Goal: Task Accomplishment & Management: Complete application form

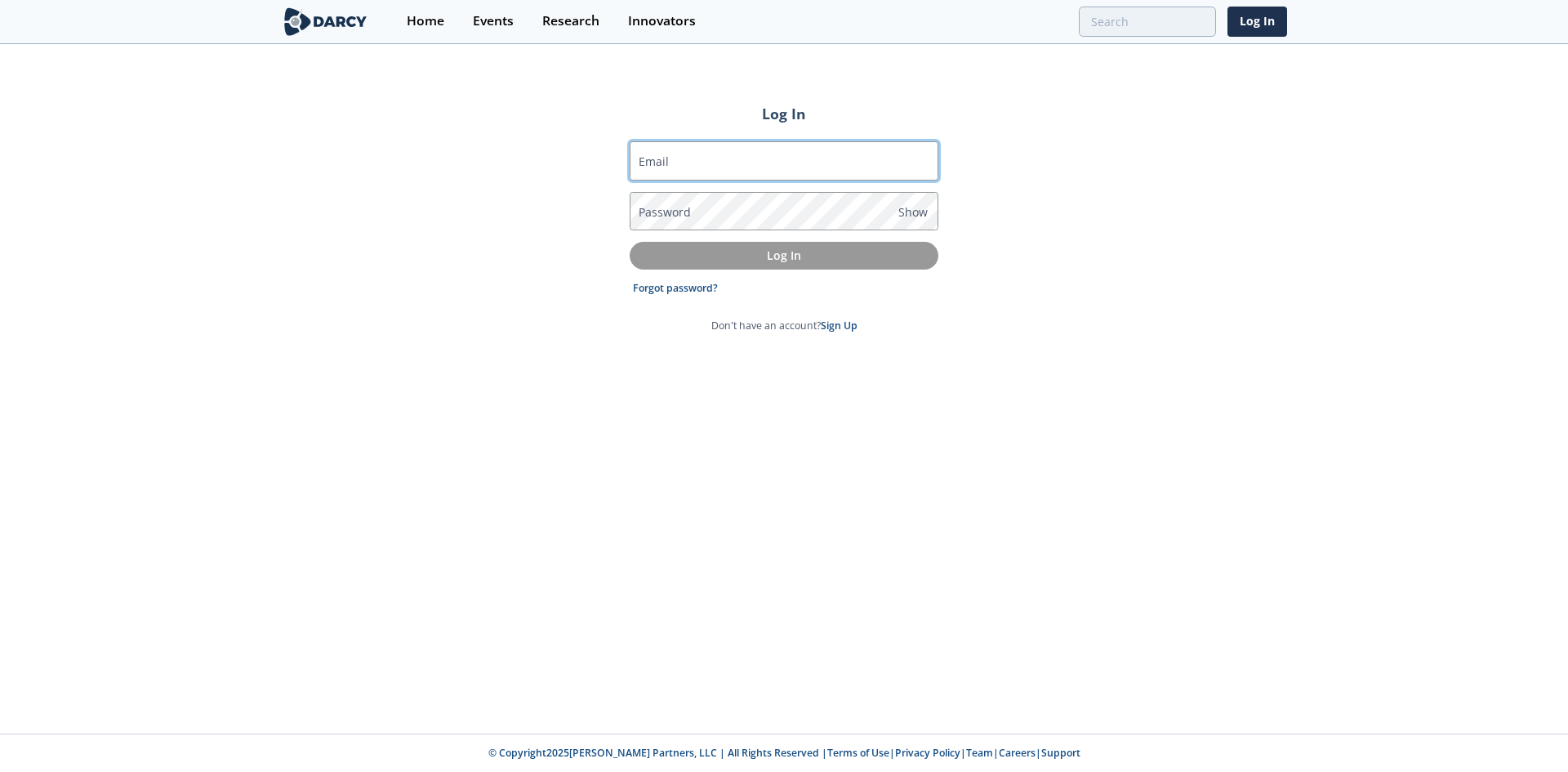
click at [728, 160] on input "Email" at bounding box center [784, 160] width 309 height 39
drag, startPoint x: 707, startPoint y: 155, endPoint x: 686, endPoint y: 126, distance: 35.8
click at [705, 154] on input "Email" at bounding box center [784, 160] width 309 height 39
type input "[PERSON_NAME][EMAIL_ADDRESS][PERSON_NAME][DOMAIN_NAME]"
click at [841, 315] on form "Email [PERSON_NAME][EMAIL_ADDRESS][PERSON_NAME][DOMAIN_NAME] Password Show Log …" at bounding box center [784, 237] width 309 height 192
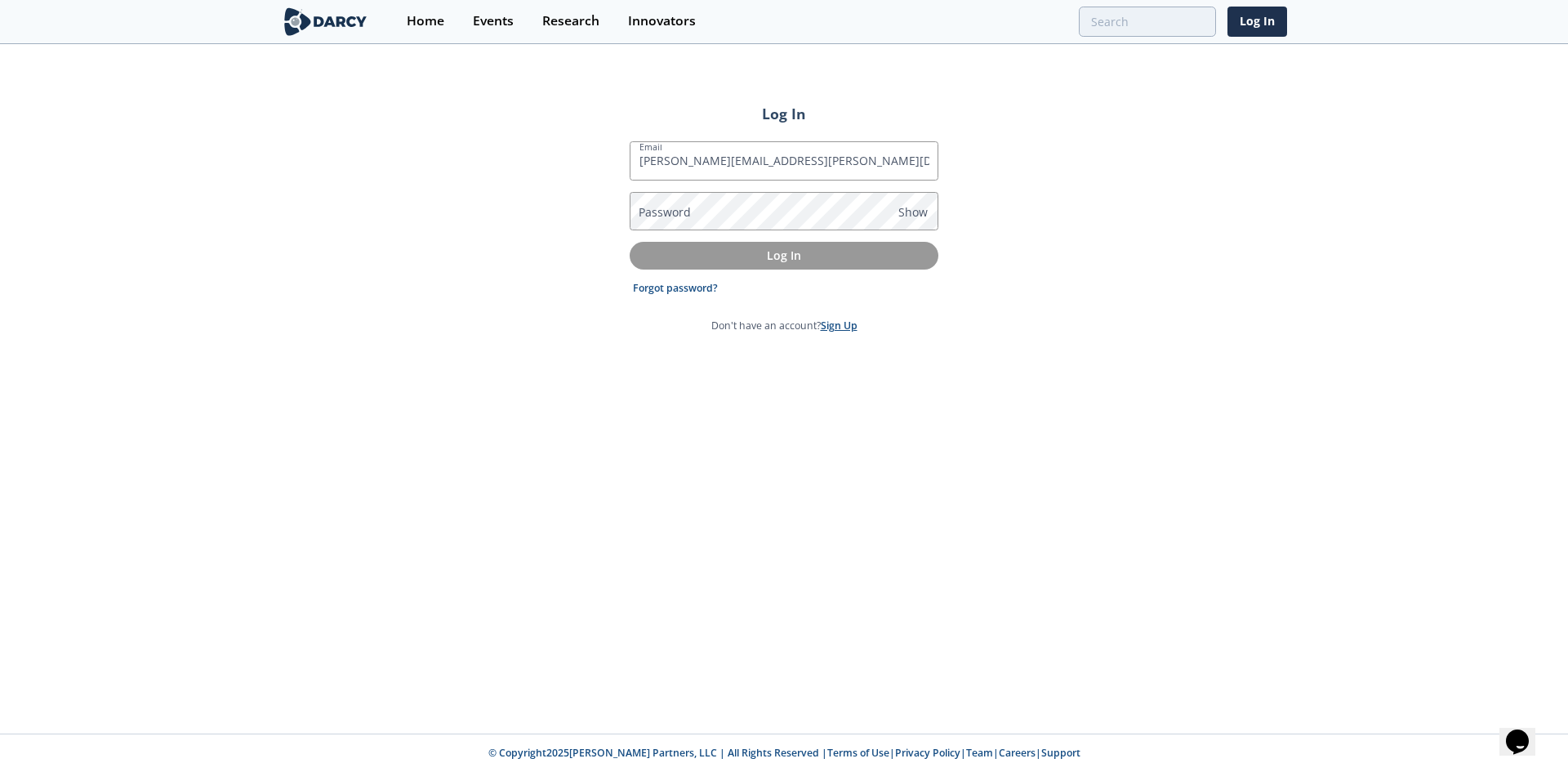
click at [839, 332] on link "Sign Up" at bounding box center [839, 325] width 37 height 14
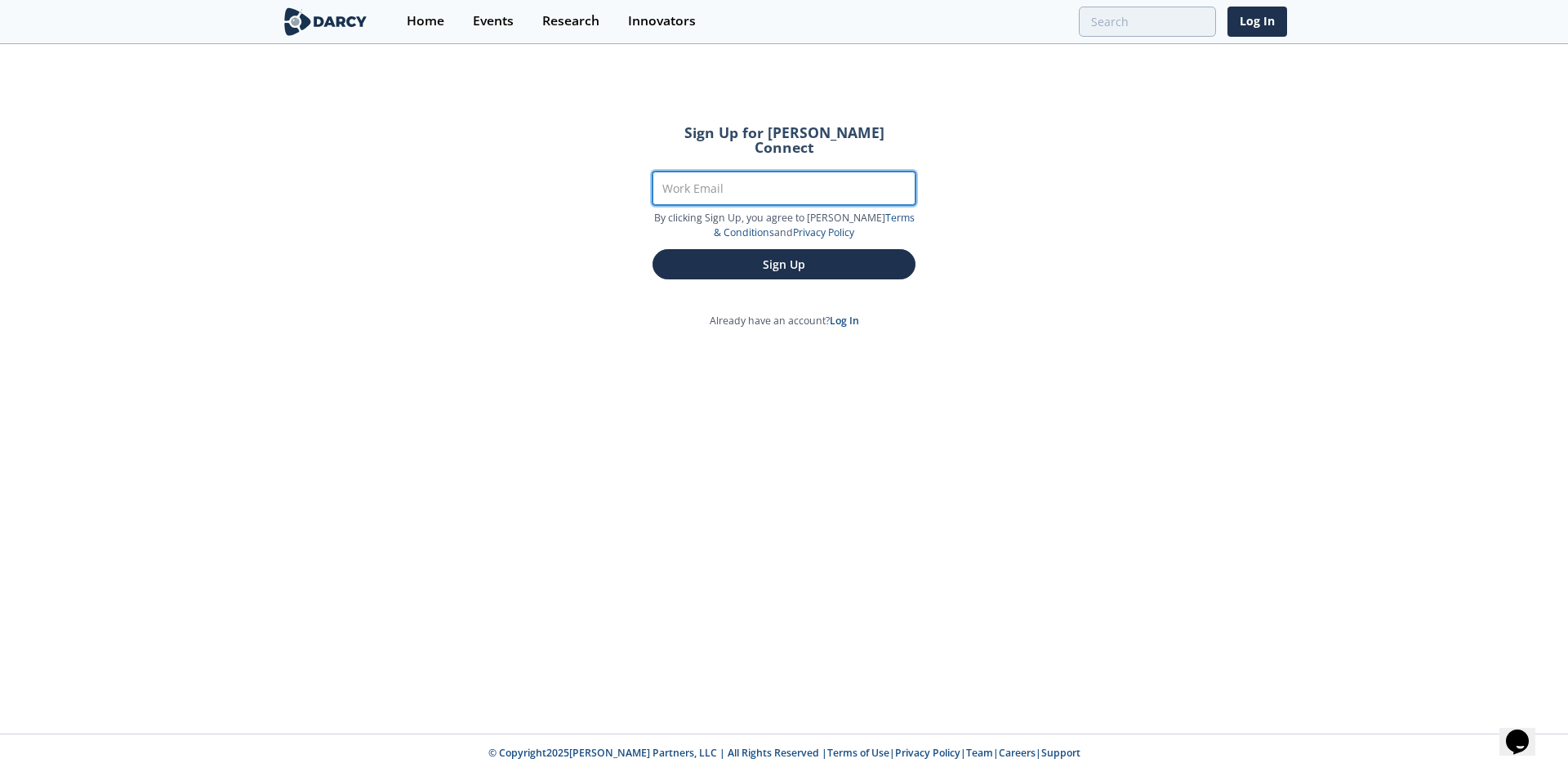
drag, startPoint x: 731, startPoint y: 175, endPoint x: 719, endPoint y: 169, distance: 13.4
click at [730, 174] on input "Work Email" at bounding box center [784, 188] width 263 height 33
type input "[PERSON_NAME][EMAIL_ADDRESS][PERSON_NAME][DOMAIN_NAME]"
click at [653, 249] on button "Sign Up" at bounding box center [784, 265] width 263 height 30
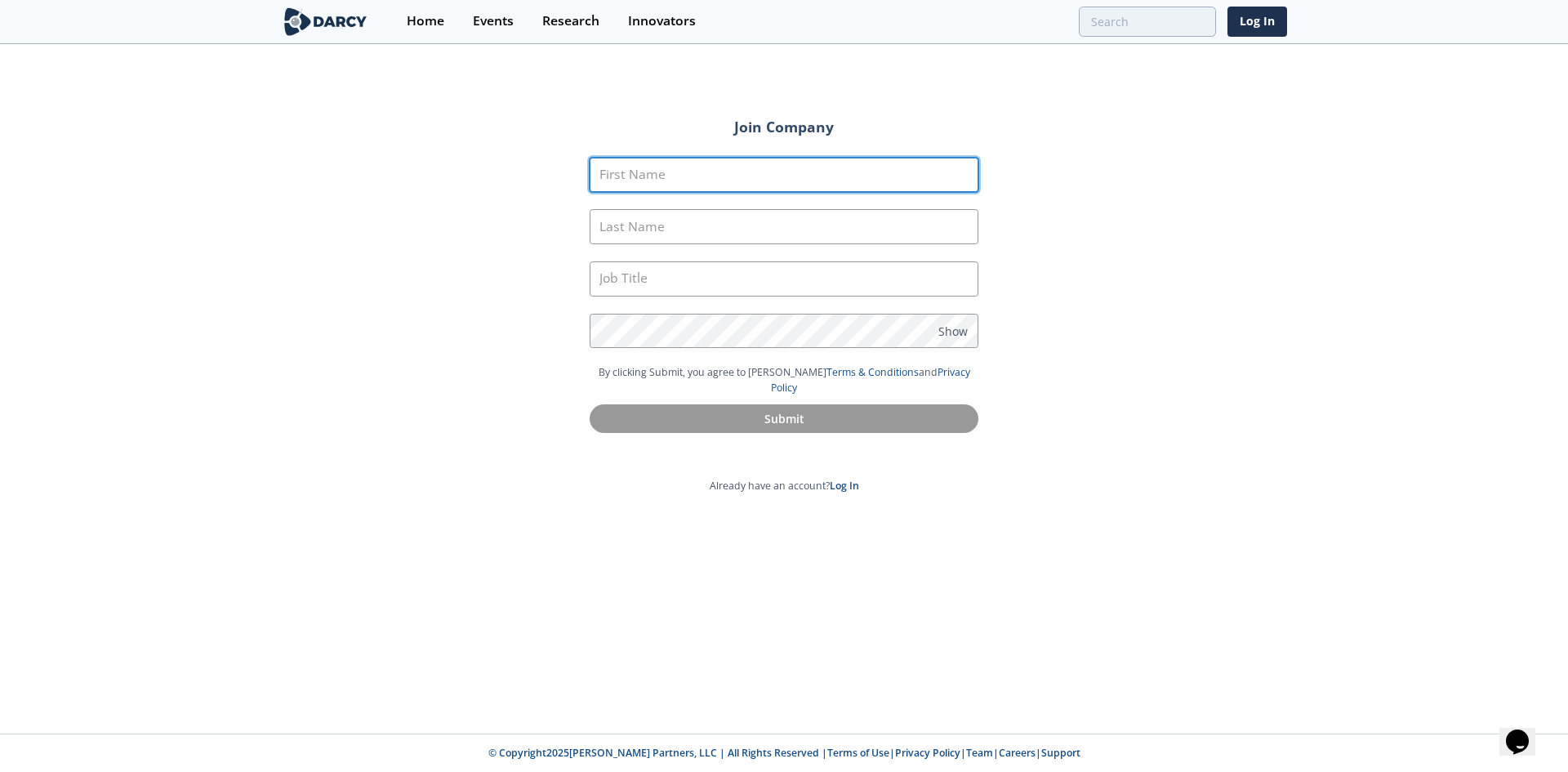
click at [710, 185] on input "First Name" at bounding box center [784, 175] width 389 height 35
type input "Lisbeth"
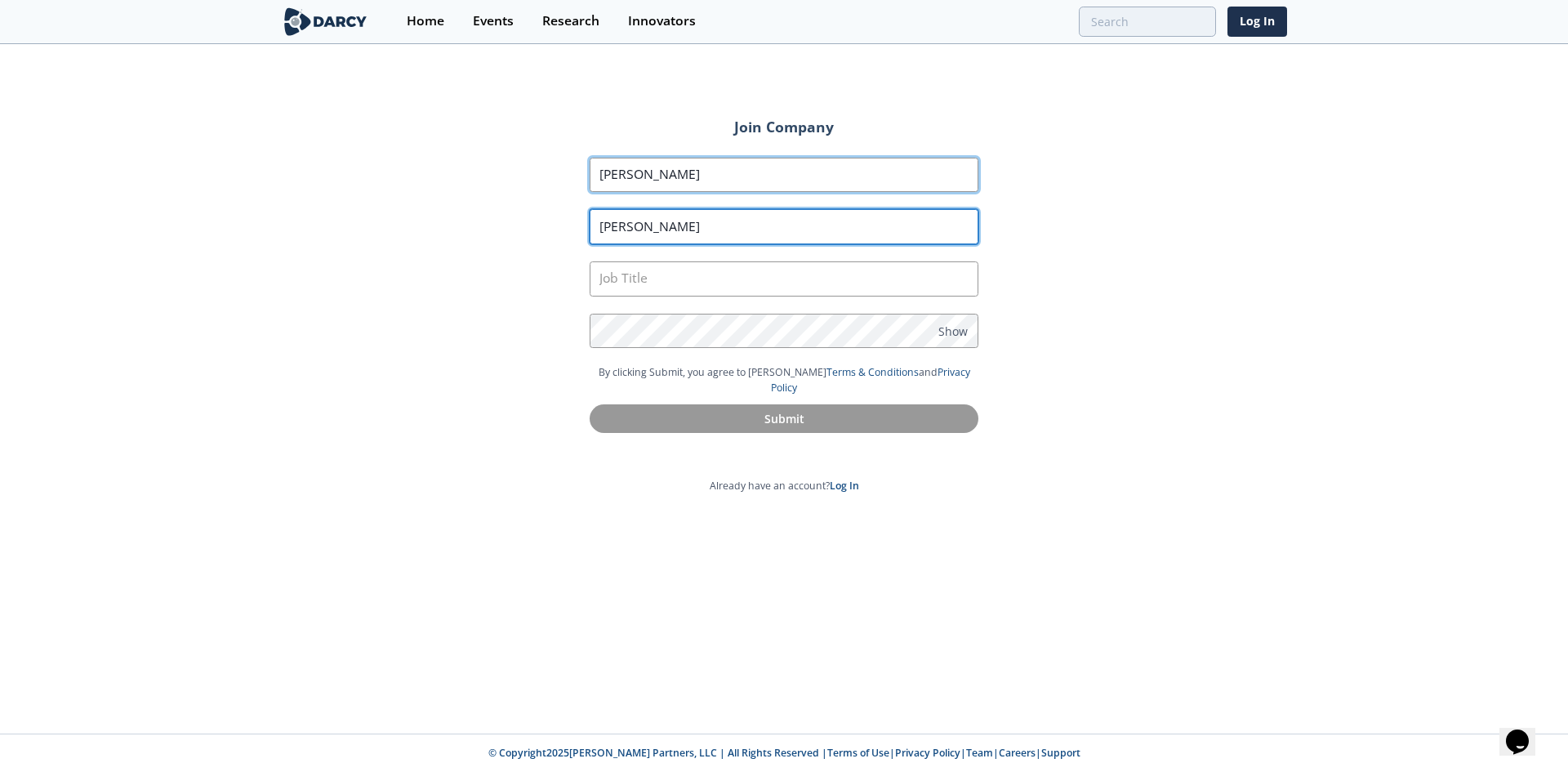
type input "Ruiz"
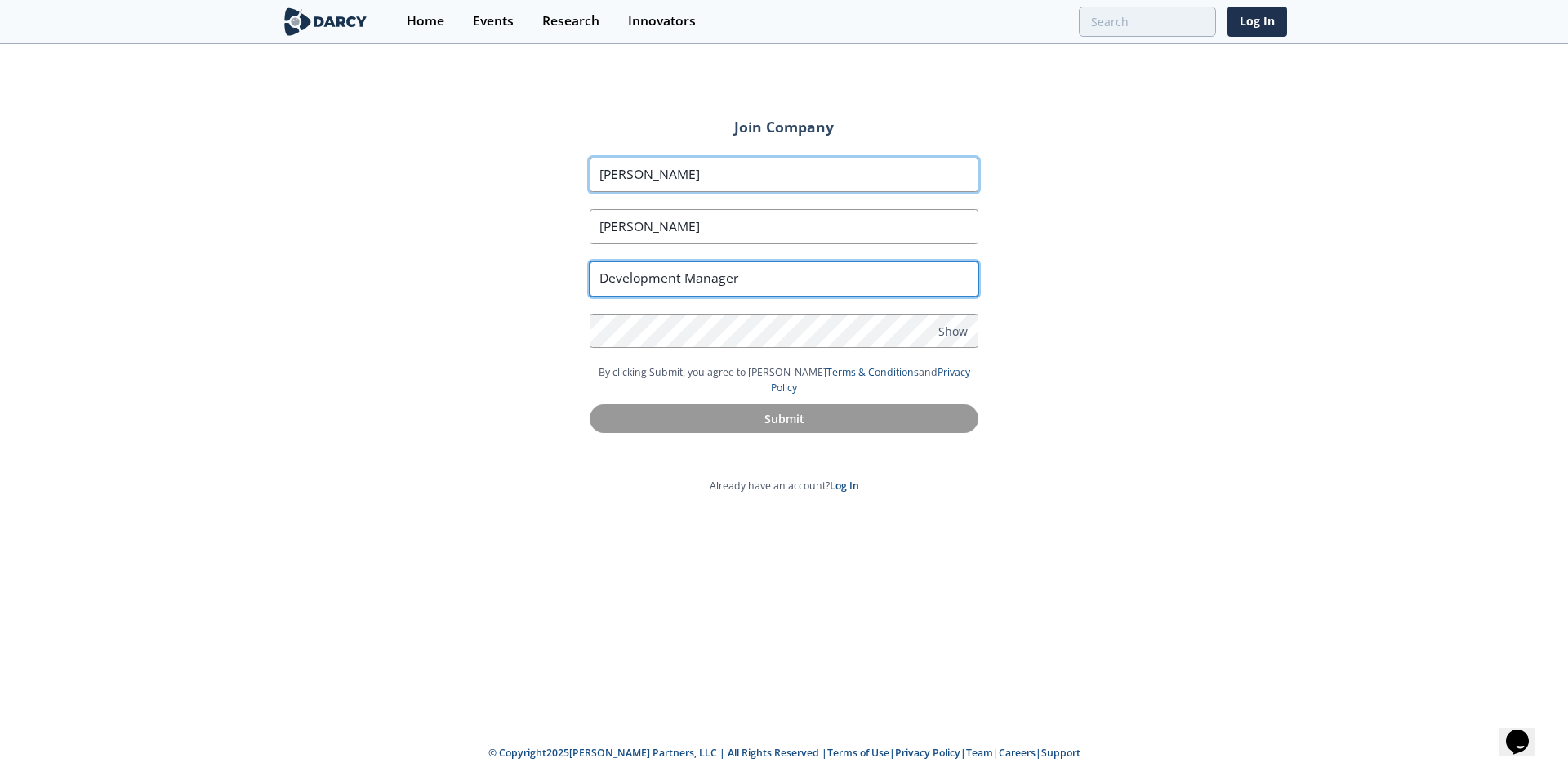
type input "Development Manager"
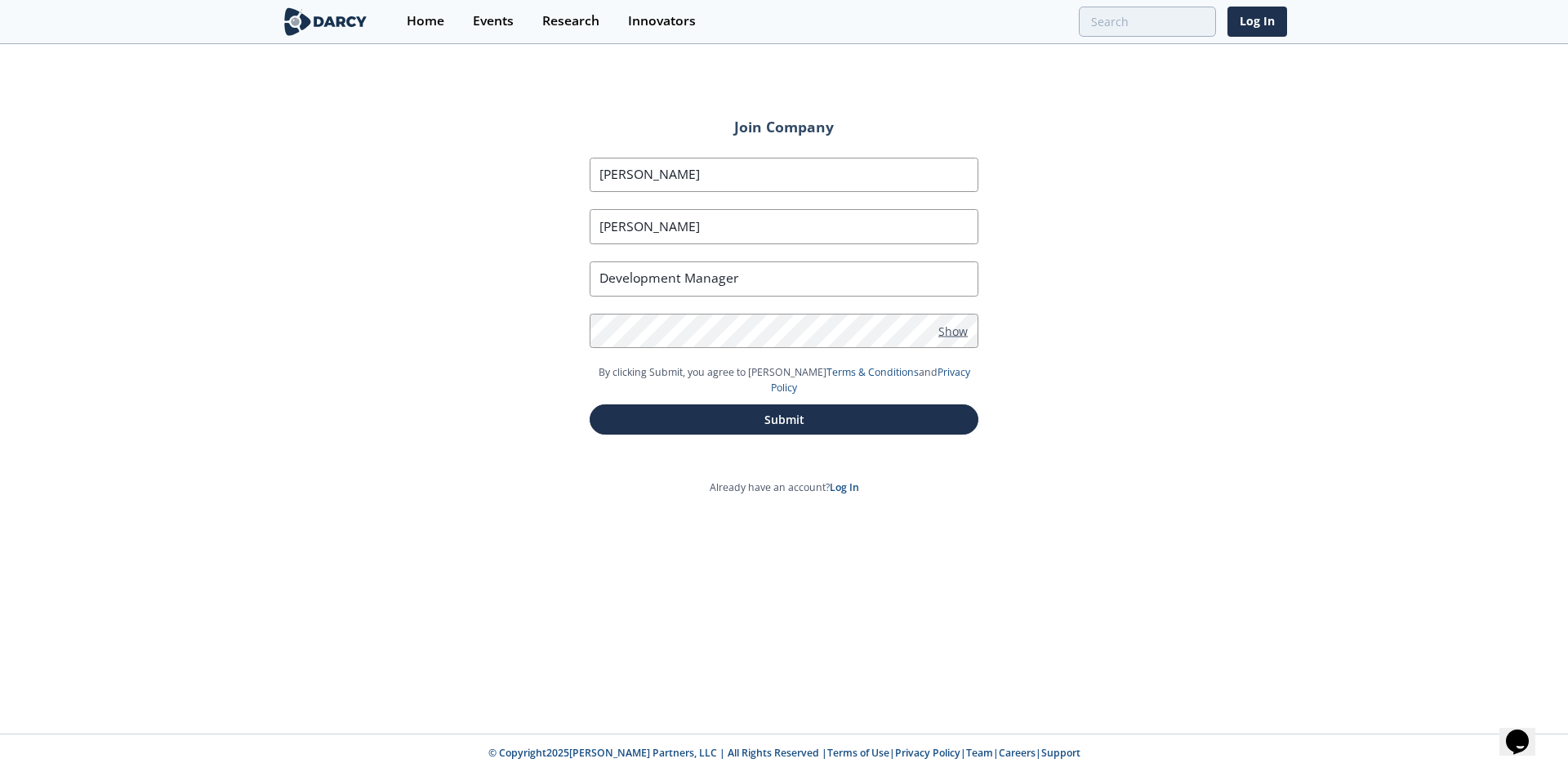
click at [950, 333] on span "Show" at bounding box center [953, 330] width 29 height 17
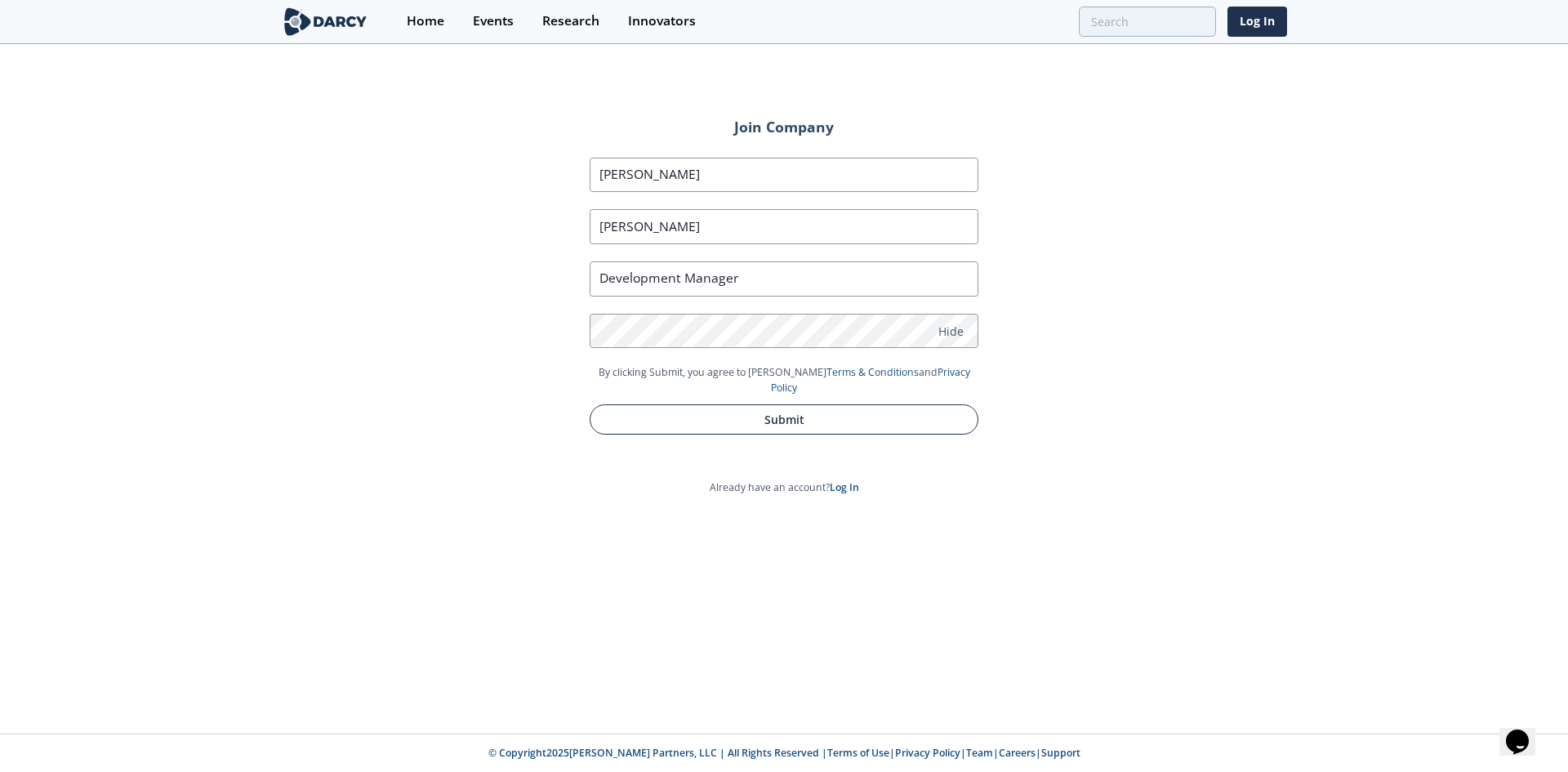
click at [766, 404] on button "Submit" at bounding box center [784, 419] width 389 height 30
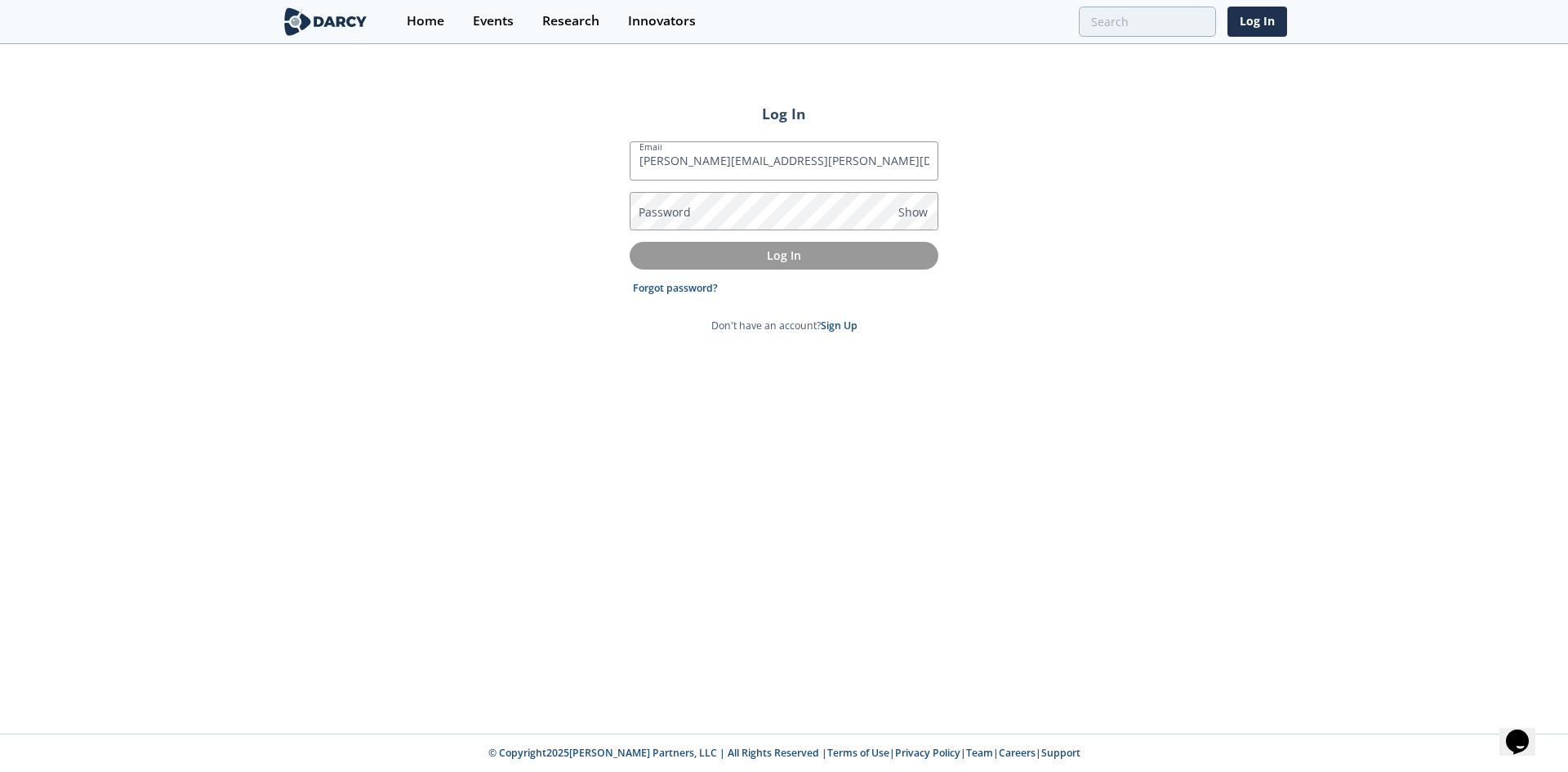
click at [662, 274] on form "Email [PERSON_NAME][EMAIL_ADDRESS][PERSON_NAME][DOMAIN_NAME] Password Show Log …" at bounding box center [784, 237] width 309 height 192
click at [657, 284] on link "Forgot password?" at bounding box center [675, 288] width 85 height 15
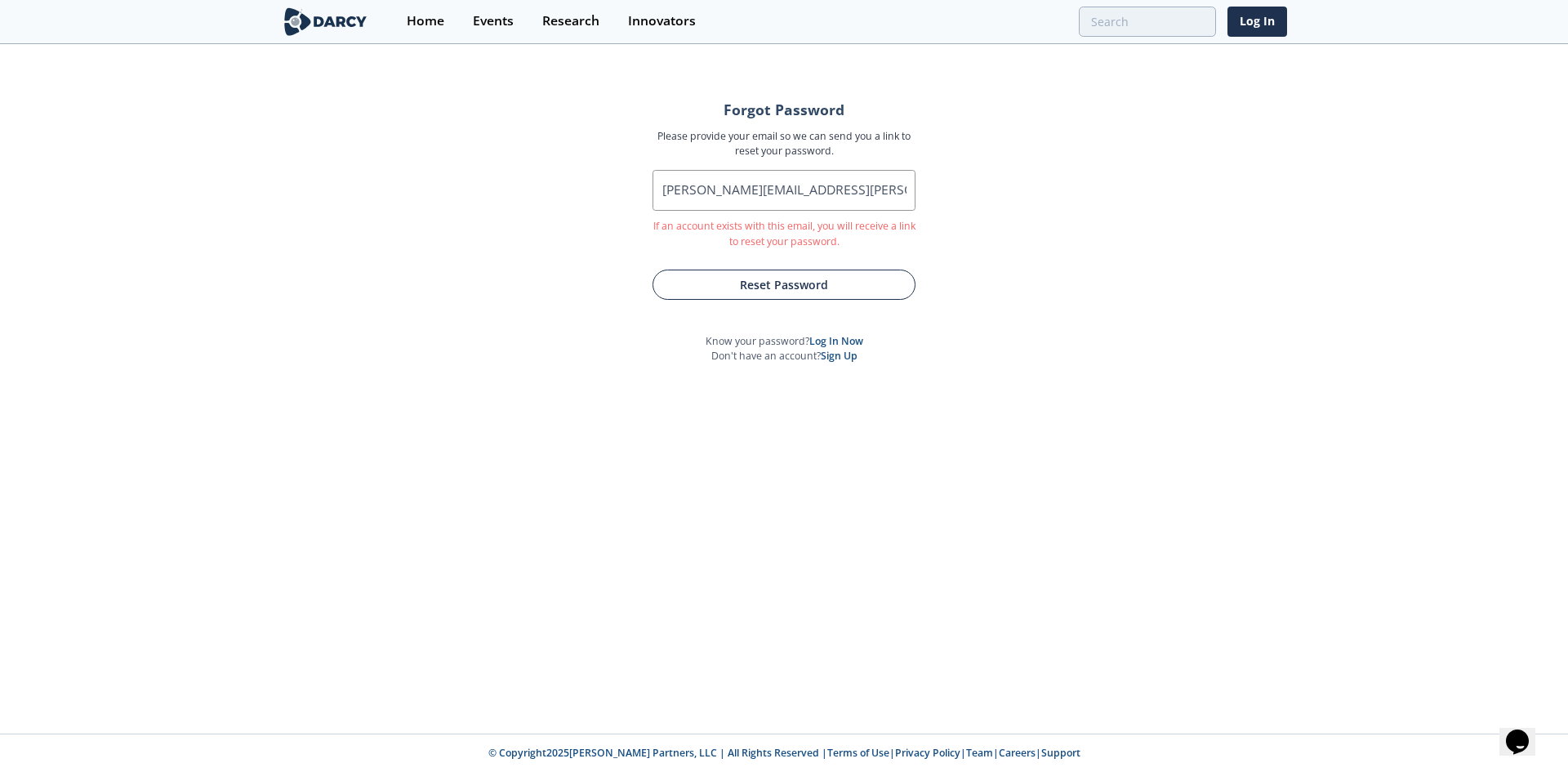
click at [659, 290] on button "Reset Password" at bounding box center [784, 285] width 263 height 30
